Goal: Transaction & Acquisition: Subscribe to service/newsletter

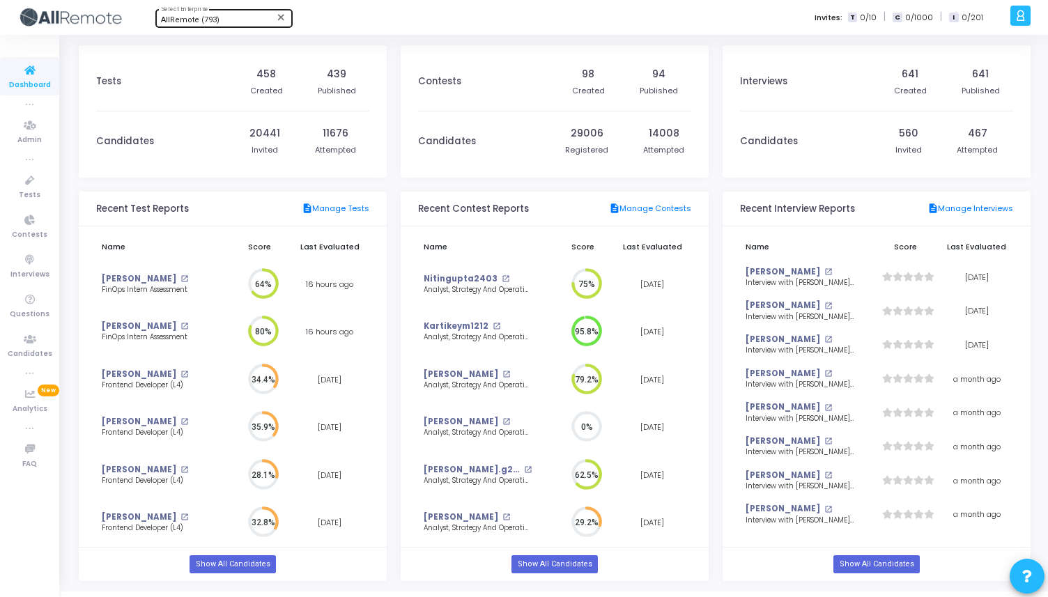
click at [224, 14] on div "AllRemote (793) Select Enterprise" at bounding box center [223, 17] width 125 height 21
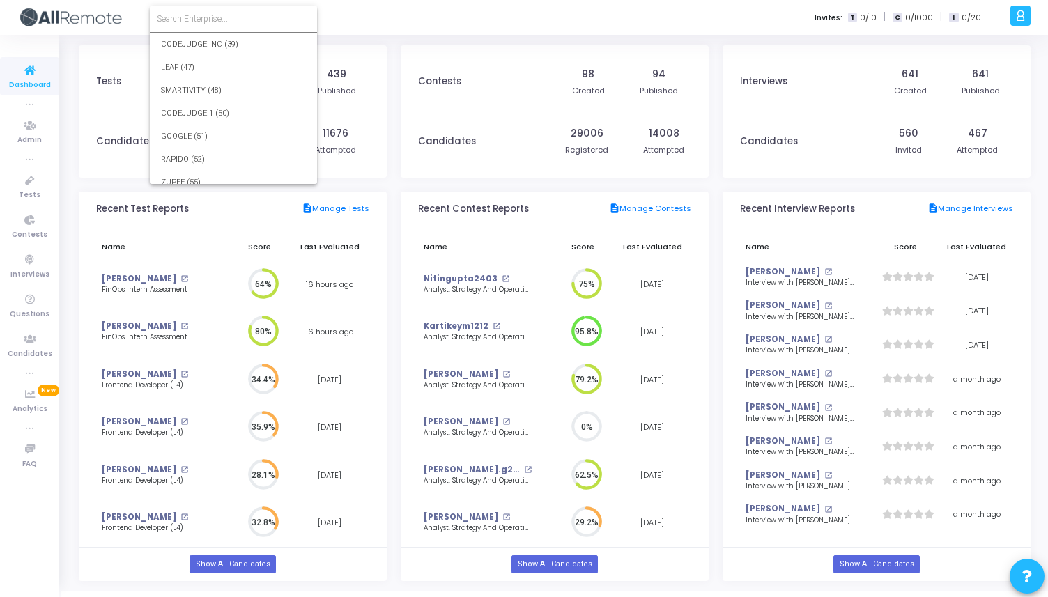
scroll to position [16592, 0]
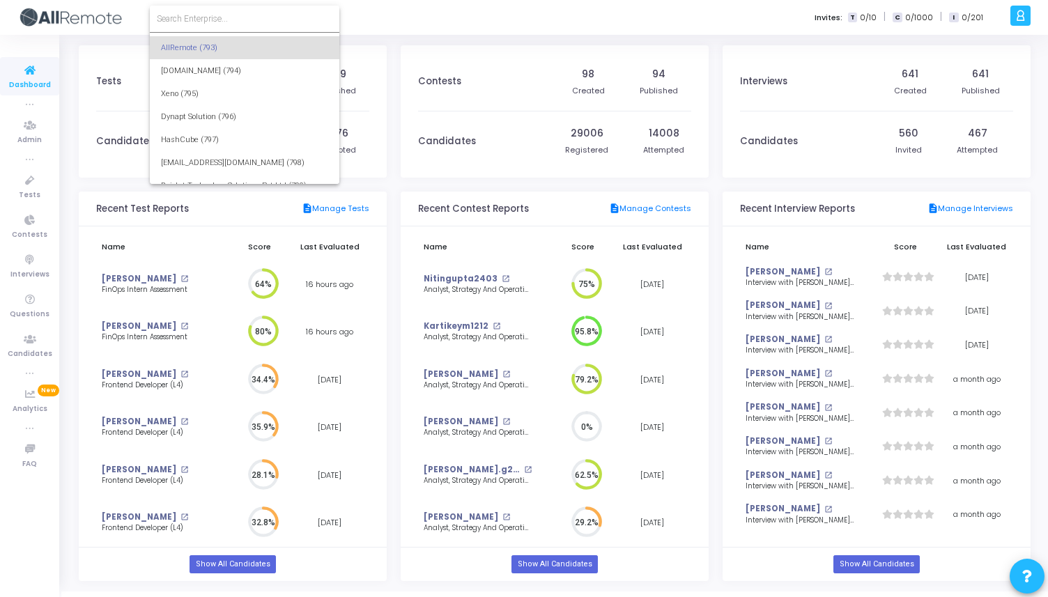
click at [221, 20] on input at bounding box center [245, 19] width 176 height 13
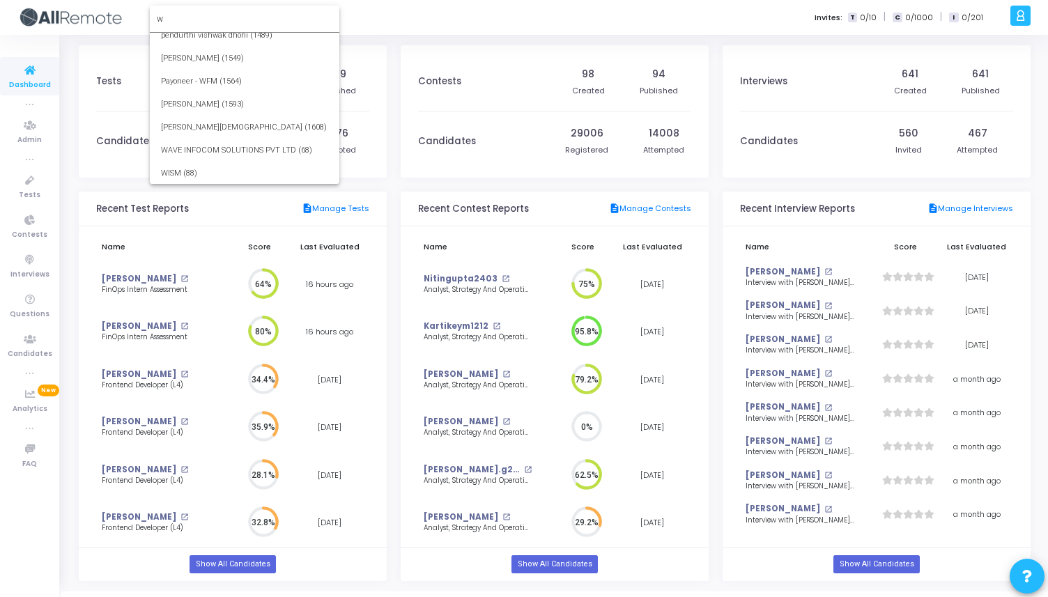
scroll to position [0, 0]
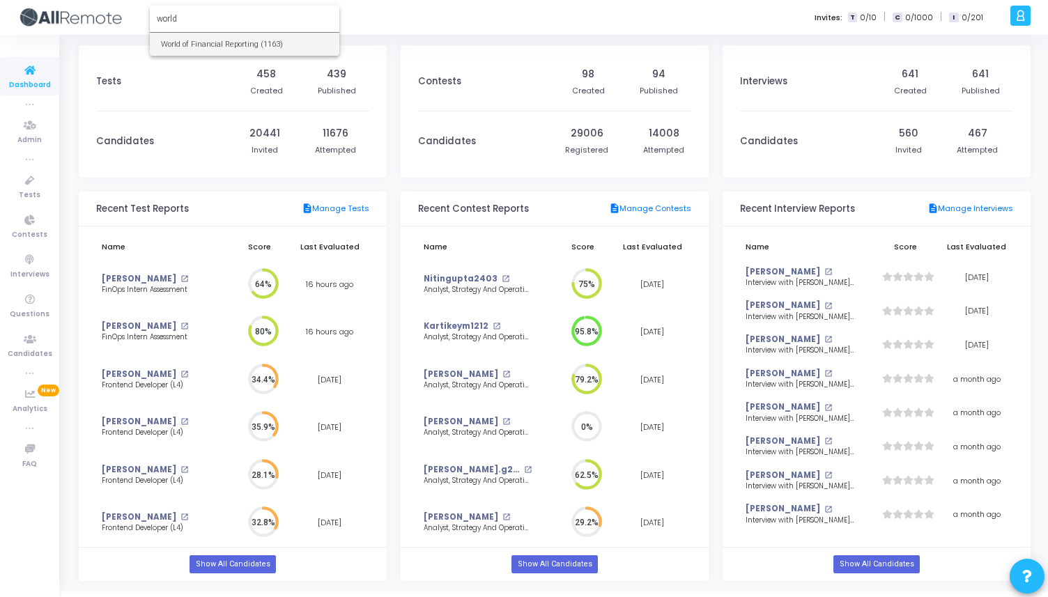
type input "world"
click at [203, 47] on span "World of Financial Reporting (1163)" at bounding box center [244, 44] width 167 height 23
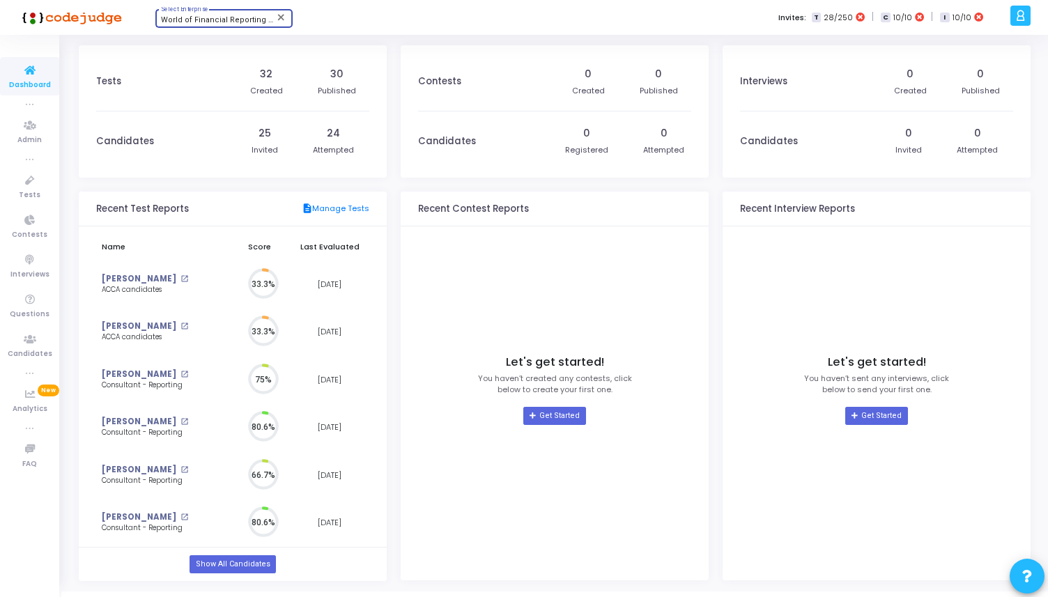
scroll to position [31, 15]
click at [830, 21] on icon at bounding box center [1020, 16] width 10 height 16
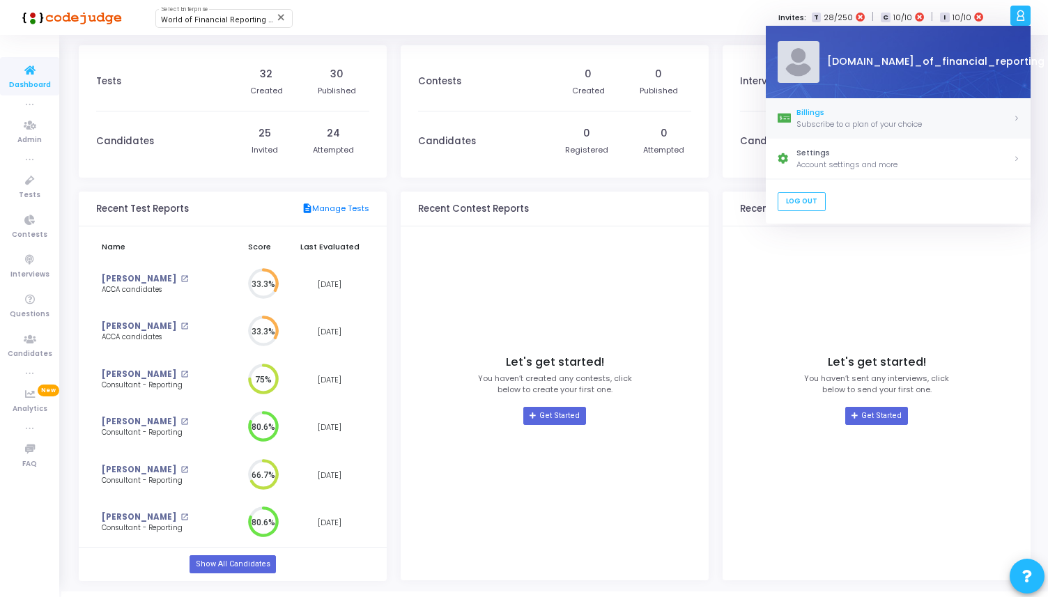
click at [830, 125] on div "Subscribe to a plan of your choice" at bounding box center [904, 124] width 217 height 12
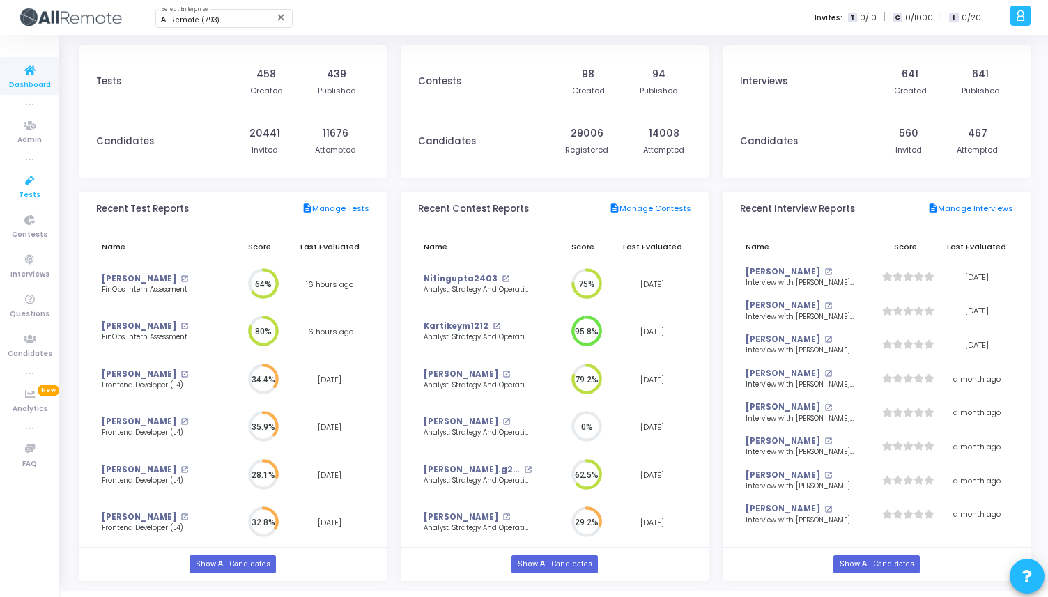
click at [37, 181] on icon at bounding box center [29, 180] width 29 height 17
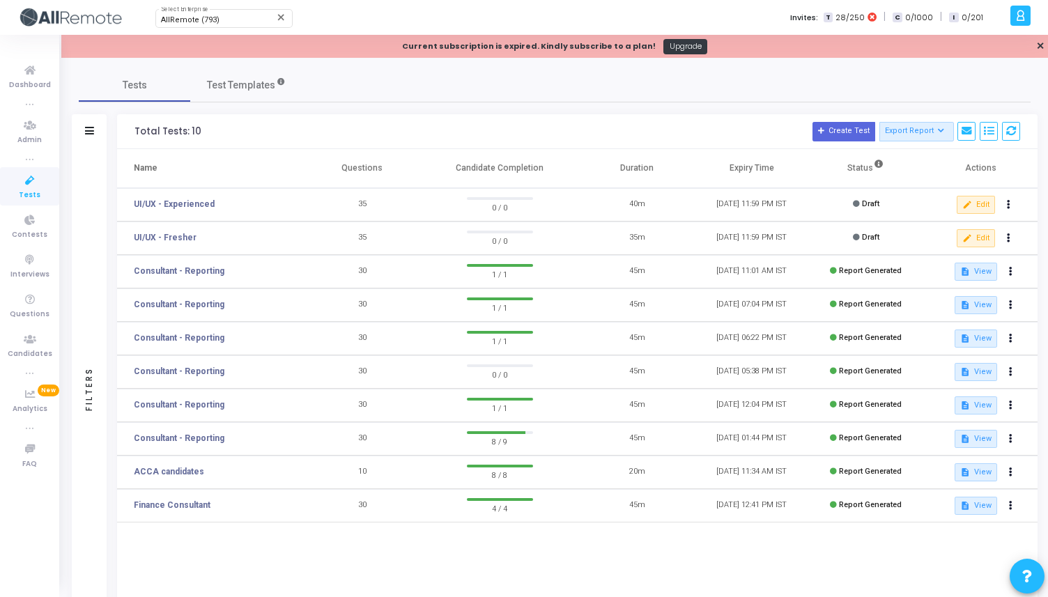
click at [40, 190] on link "Tests" at bounding box center [29, 186] width 59 height 38
